Goal: Information Seeking & Learning: Learn about a topic

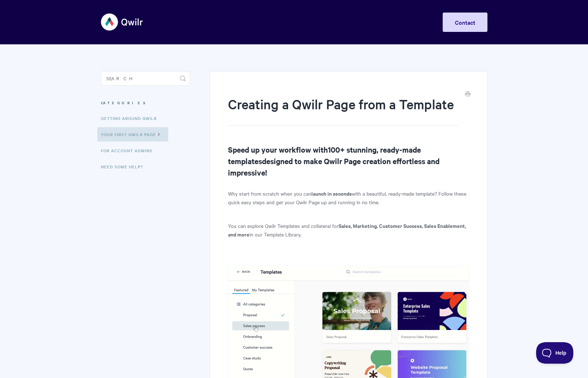
click at [133, 22] on img at bounding box center [122, 22] width 43 height 27
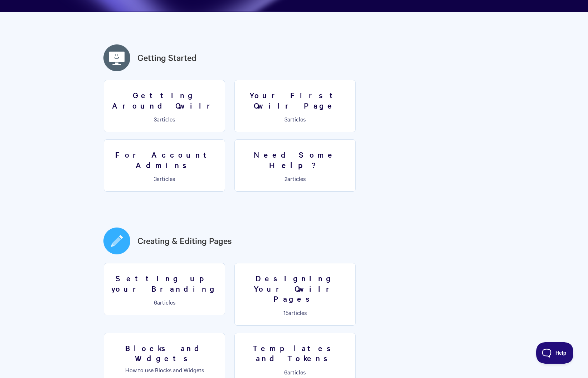
scroll to position [179, 0]
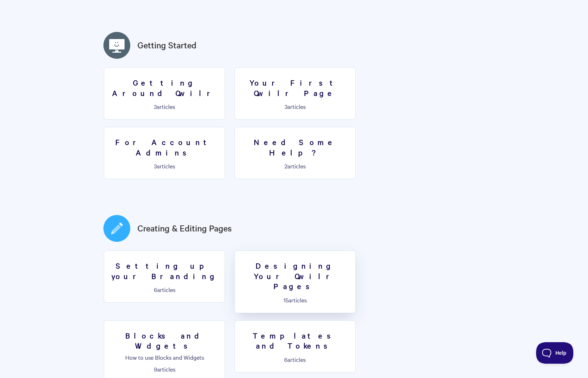
click at [320, 262] on link "Designing Your Qwilr Pages 15 articles" at bounding box center [294, 281] width 121 height 63
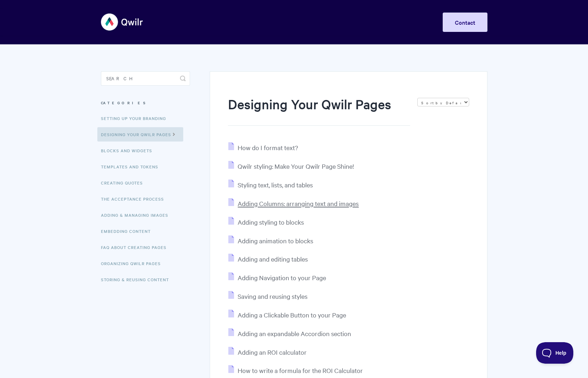
click at [337, 204] on span "Adding Columns: arranging text and images" at bounding box center [298, 203] width 121 height 8
click at [291, 225] on span "Adding styling to blocks" at bounding box center [271, 222] width 66 height 8
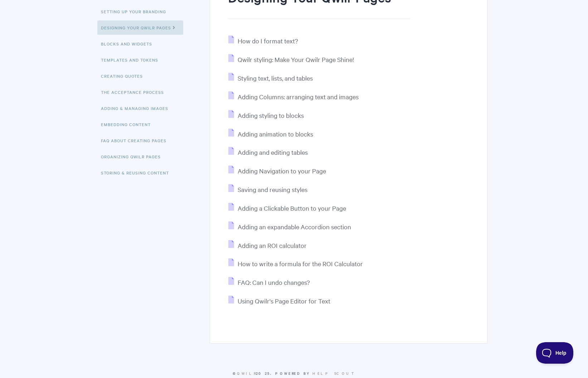
scroll to position [107, 0]
click at [277, 208] on span "Adding a Clickable Button to your Page" at bounding box center [292, 207] width 108 height 8
click at [285, 172] on span "Adding Navigation to your Page" at bounding box center [282, 170] width 88 height 8
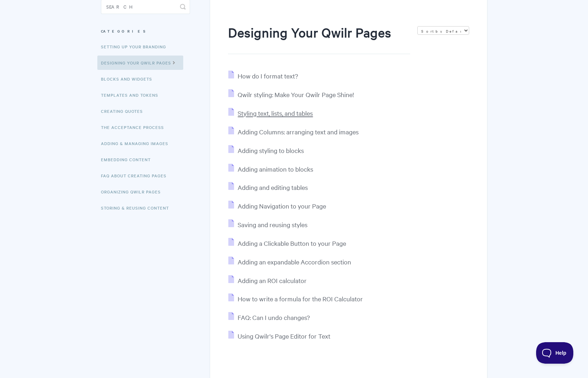
click at [293, 113] on span "Styling text, lists, and tables" at bounding box center [275, 113] width 75 height 8
click at [300, 96] on span "Qwilr styling: Make Your Qwilr Page Shine!" at bounding box center [296, 94] width 116 height 8
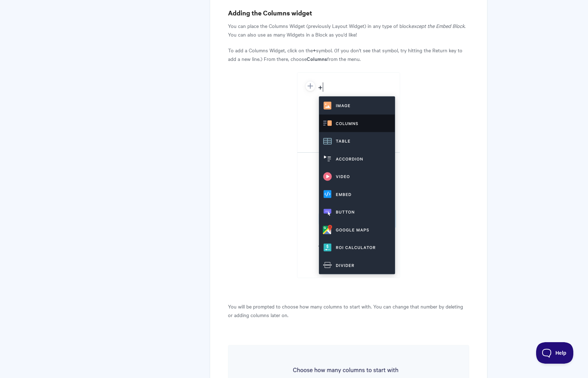
scroll to position [358, 0]
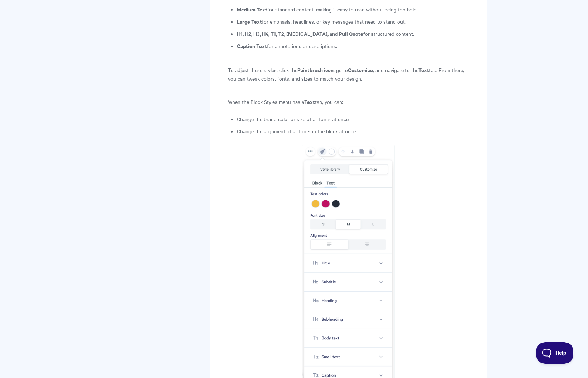
scroll to position [1431, 0]
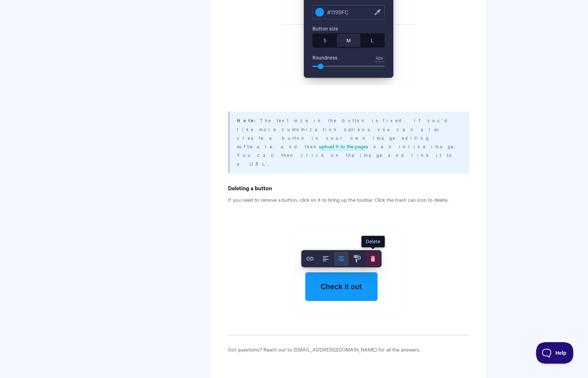
scroll to position [1111, 0]
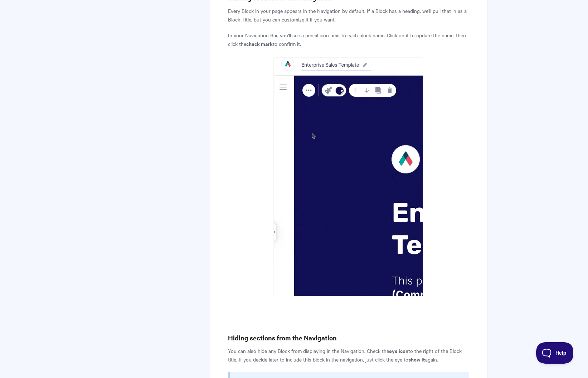
scroll to position [966, 0]
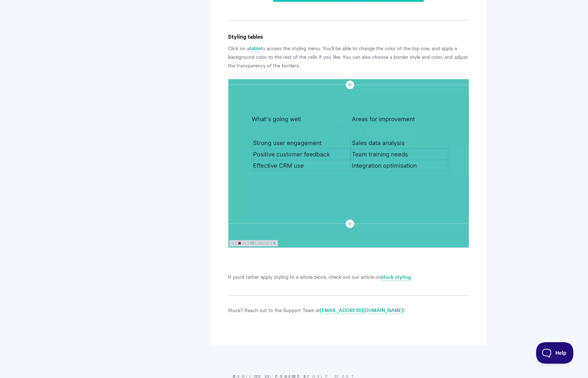
scroll to position [1719, 0]
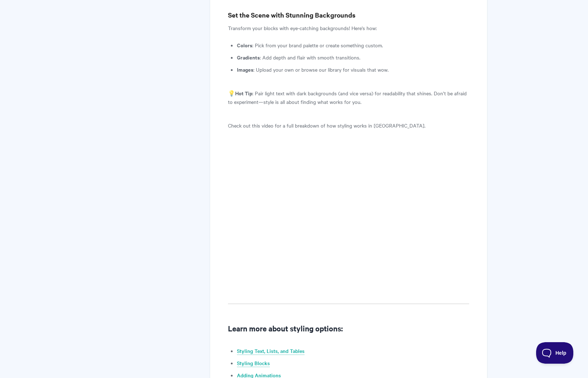
scroll to position [394, 0]
